Goal: Book appointment/travel/reservation

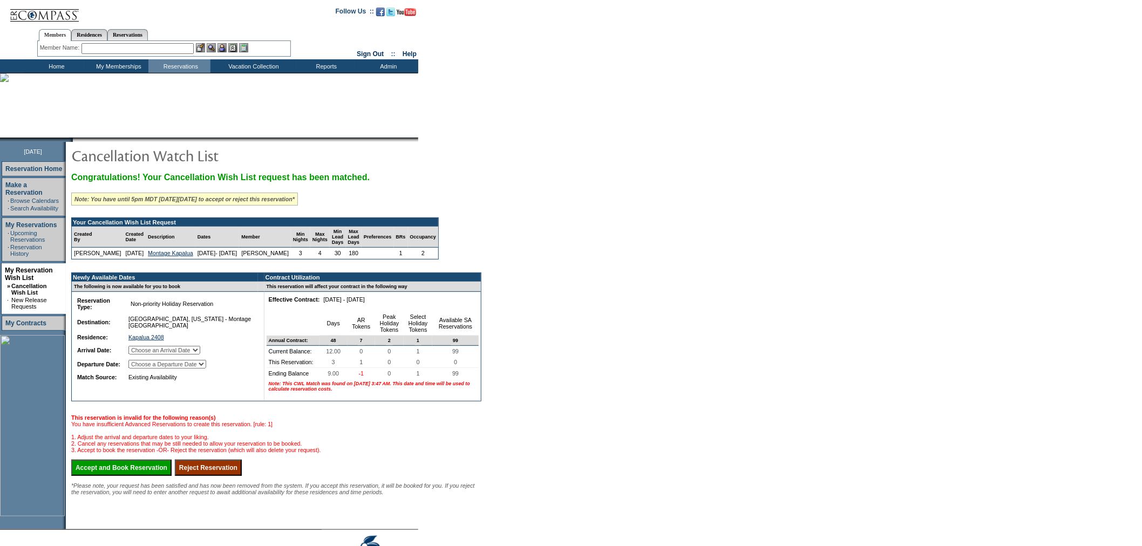
click at [200, 355] on select "Choose an Arrival Date Wednesday, March 25, 2026 Thursday, March 26, 2026 Frida…" at bounding box center [164, 350] width 72 height 9
select select "03/25/2026"
click at [141, 355] on select "Choose an Arrival Date Wednesday, March 25, 2026 Thursday, March 26, 2026 Frida…" at bounding box center [164, 350] width 72 height 9
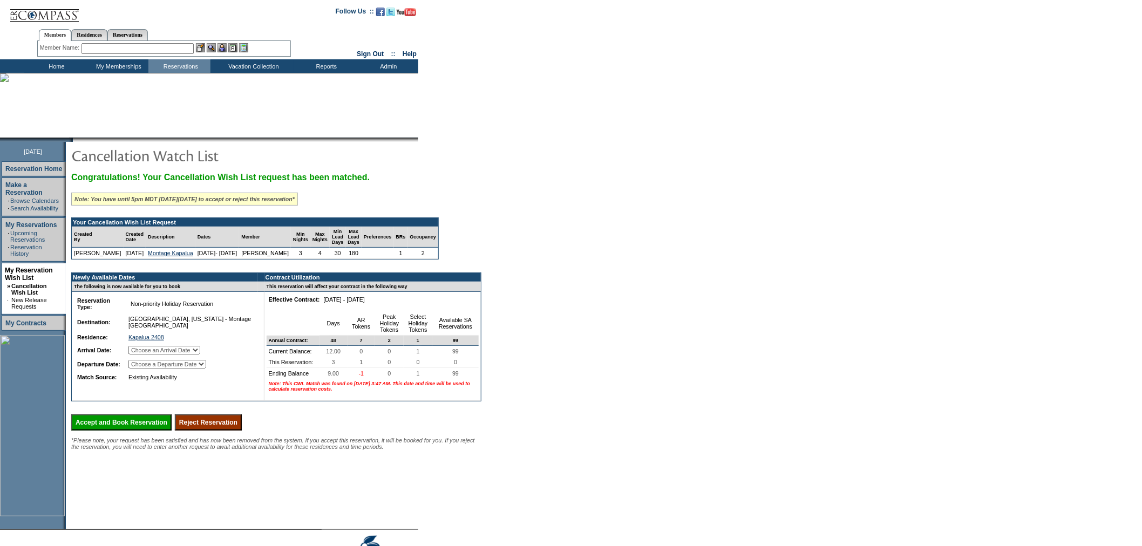
click at [206, 369] on select "Choose a Departure Date Thursday, March 26, 2026 Friday, March 27, 2026 Saturda…" at bounding box center [167, 364] width 78 height 9
select select "03/28/2026"
click at [142, 369] on select "Choose a Departure Date Thursday, March 26, 2026 Friday, March 27, 2026 Saturda…" at bounding box center [167, 364] width 78 height 9
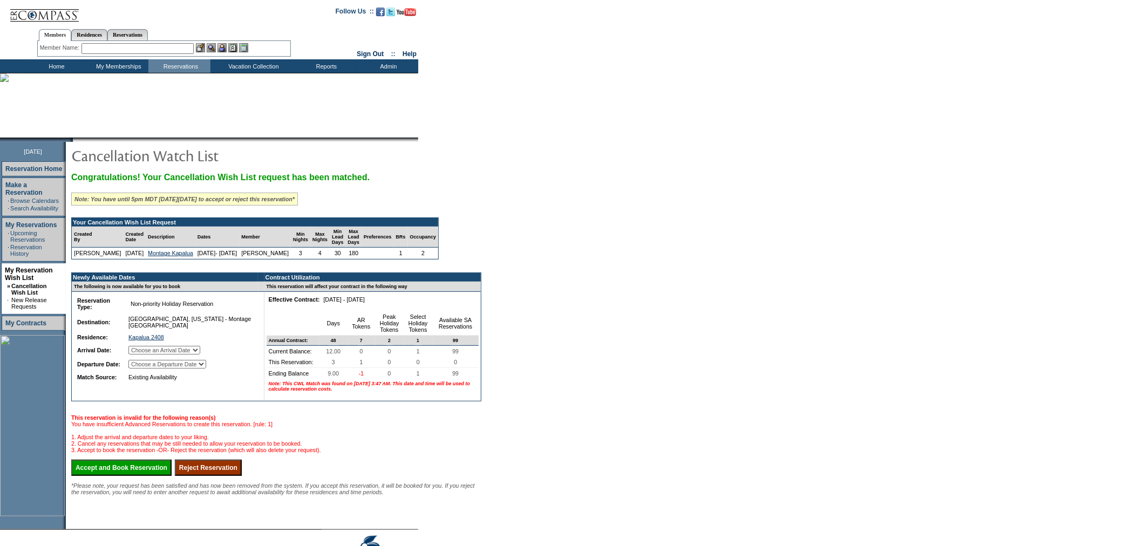
click at [153, 476] on input "Accept and Book Reservation" at bounding box center [121, 468] width 100 height 16
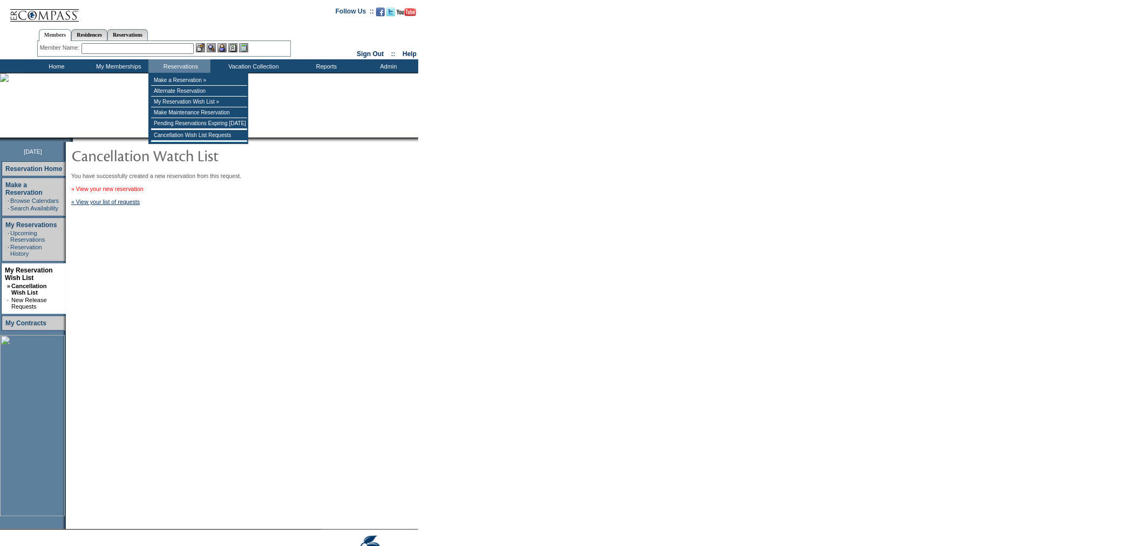
click at [125, 192] on link "» View your new reservation" at bounding box center [107, 189] width 72 height 6
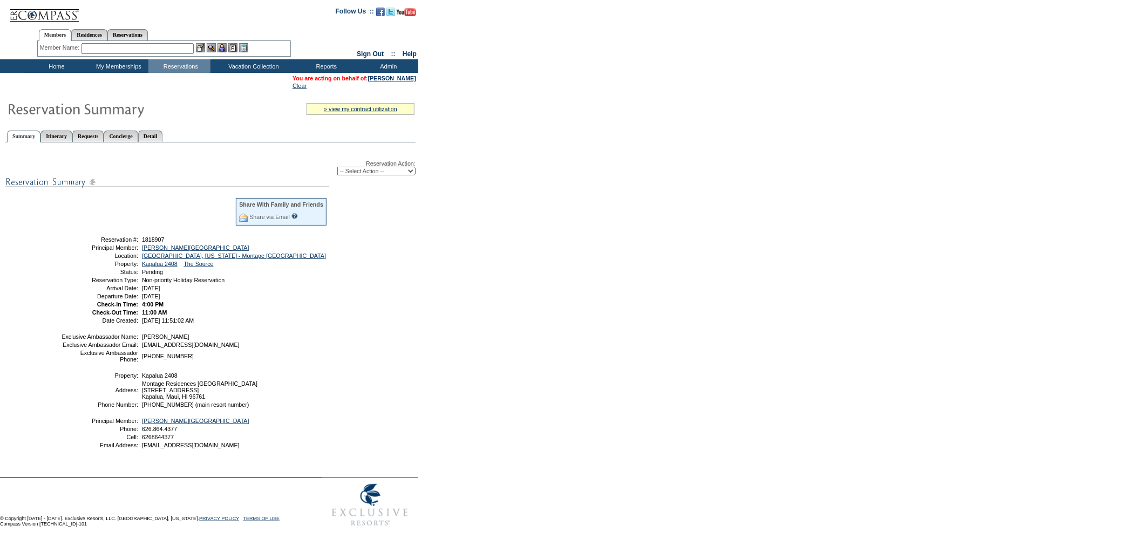
click at [381, 167] on select "-- Select Action -- Modify Reservation Dates Modify Reservation Cost Modify Occ…" at bounding box center [376, 171] width 78 height 9
select select "ChangeDates"
click at [337, 167] on select "-- Select Action -- Modify Reservation Dates Modify Reservation Cost Modify Occ…" at bounding box center [376, 171] width 78 height 9
